Goal: Task Accomplishment & Management: Use online tool/utility

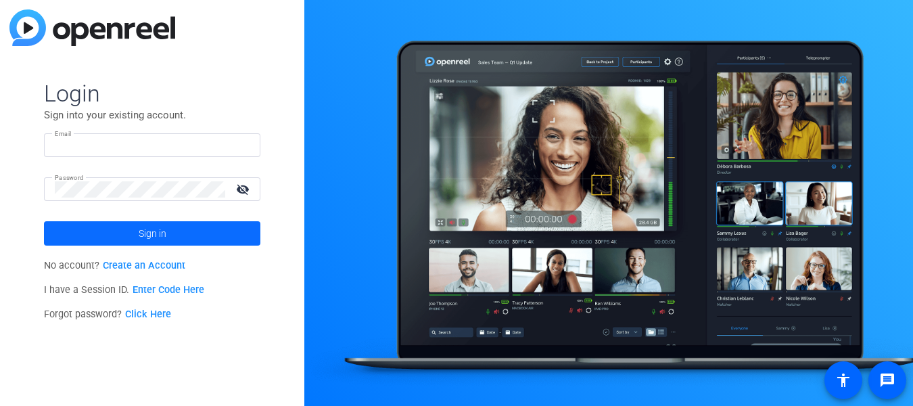
type input "[PERSON_NAME][EMAIL_ADDRESS][DOMAIN_NAME]"
click at [134, 233] on span at bounding box center [152, 233] width 216 height 32
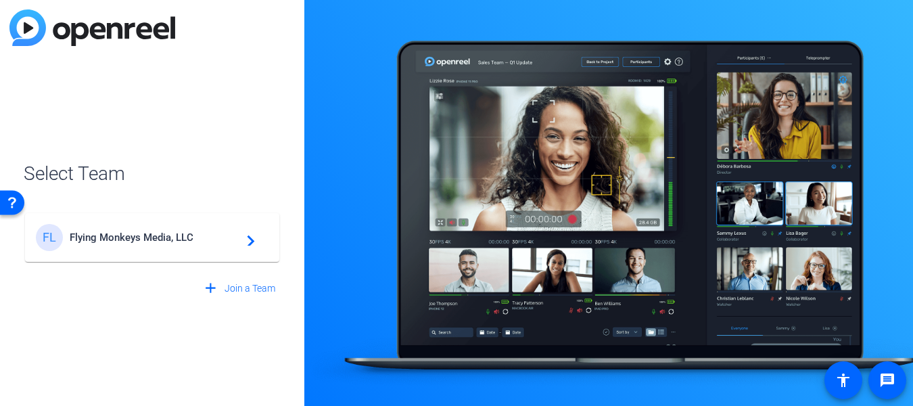
click at [234, 229] on div "FL Flying Monkeys Media, LLC navigate_next" at bounding box center [152, 237] width 233 height 27
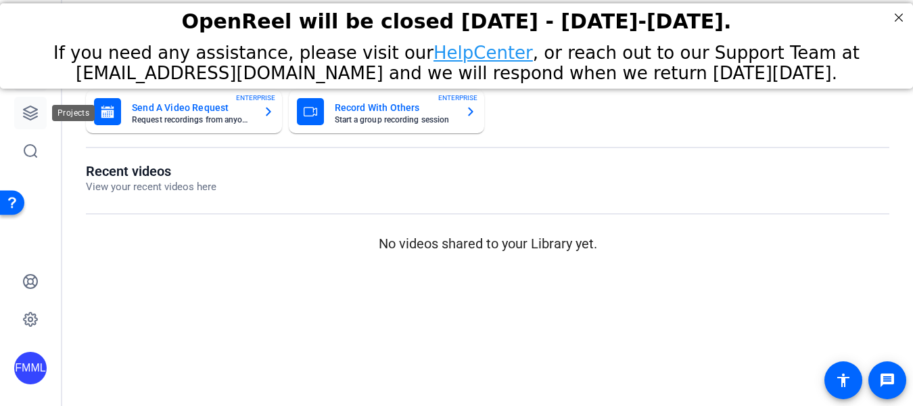
click at [25, 118] on icon at bounding box center [31, 113] width 14 height 14
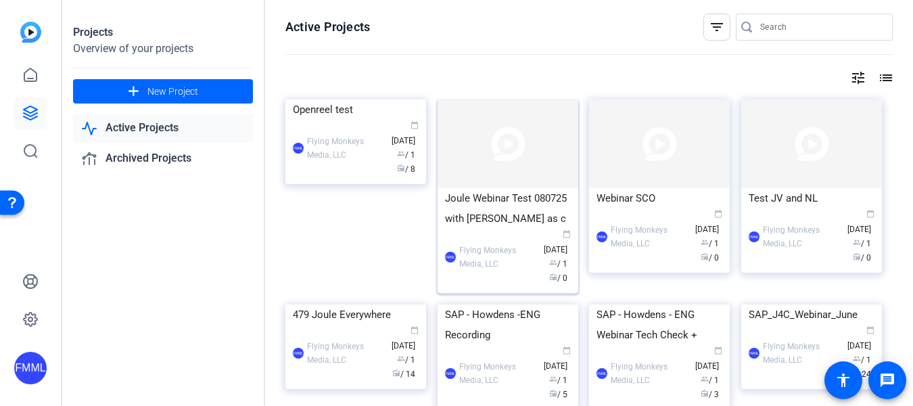
click at [491, 216] on div "Joule Webinar Test 080725 with [PERSON_NAME] as c" at bounding box center [508, 208] width 126 height 41
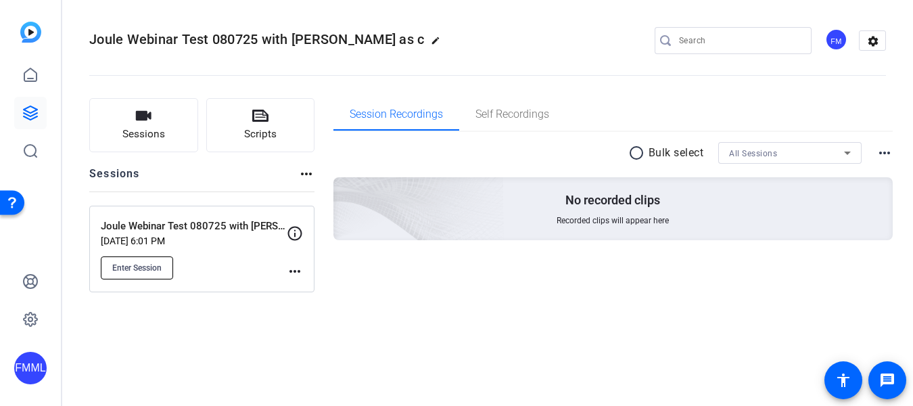
click at [151, 262] on span "Enter Session" at bounding box center [136, 267] width 49 height 11
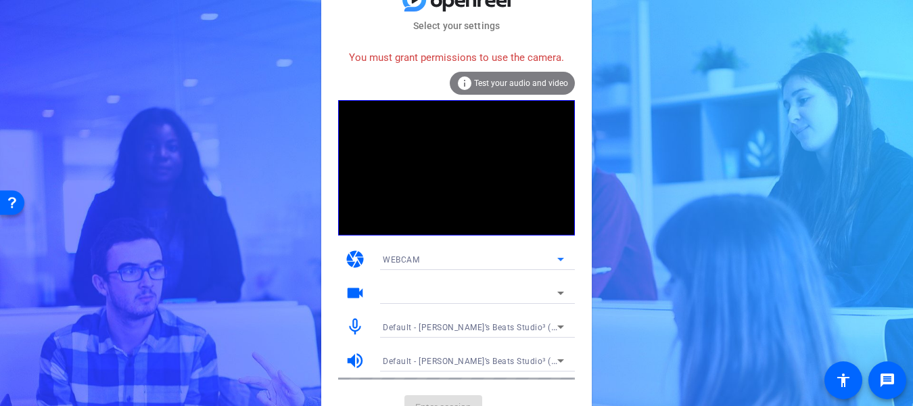
click at [410, 262] on span "WEBCAM" at bounding box center [401, 259] width 37 height 9
click at [410, 262] on div at bounding box center [456, 203] width 913 height 406
click at [498, 78] on span "Test your audio and video" at bounding box center [521, 82] width 94 height 9
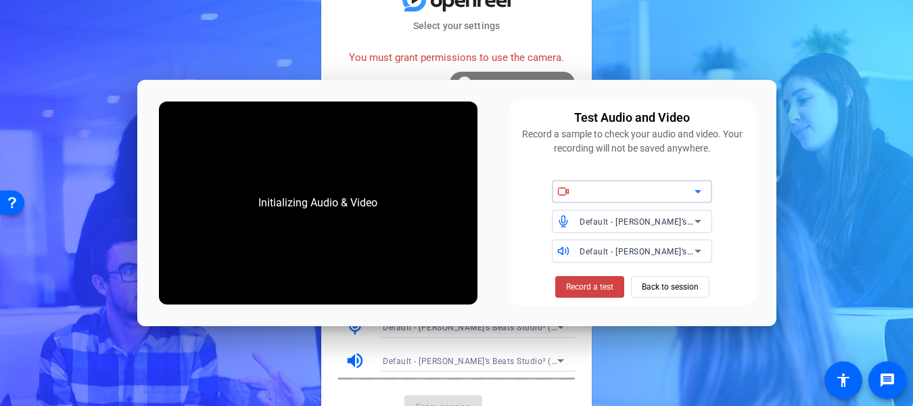
click at [615, 195] on div at bounding box center [636, 191] width 115 height 16
click at [695, 193] on icon at bounding box center [697, 191] width 16 height 16
click at [699, 190] on icon at bounding box center [697, 191] width 7 height 3
click at [690, 193] on icon at bounding box center [697, 191] width 16 height 16
click at [632, 188] on div at bounding box center [636, 191] width 115 height 16
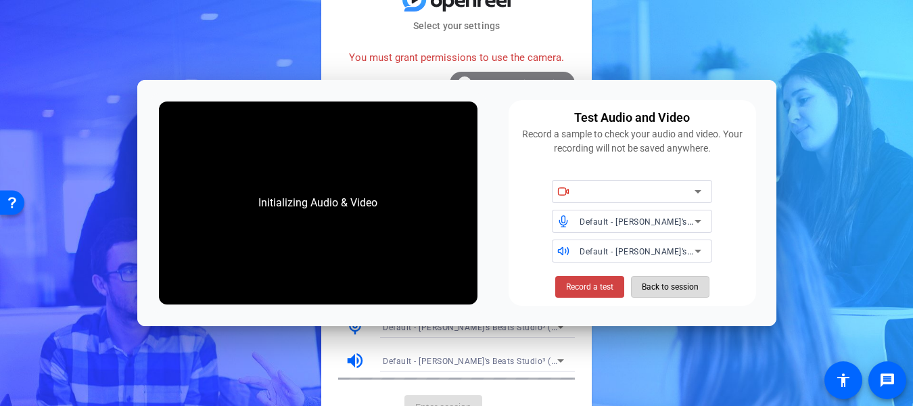
click at [668, 288] on span "Back to session" at bounding box center [669, 287] width 57 height 26
